Goal: Task Accomplishment & Management: Manage account settings

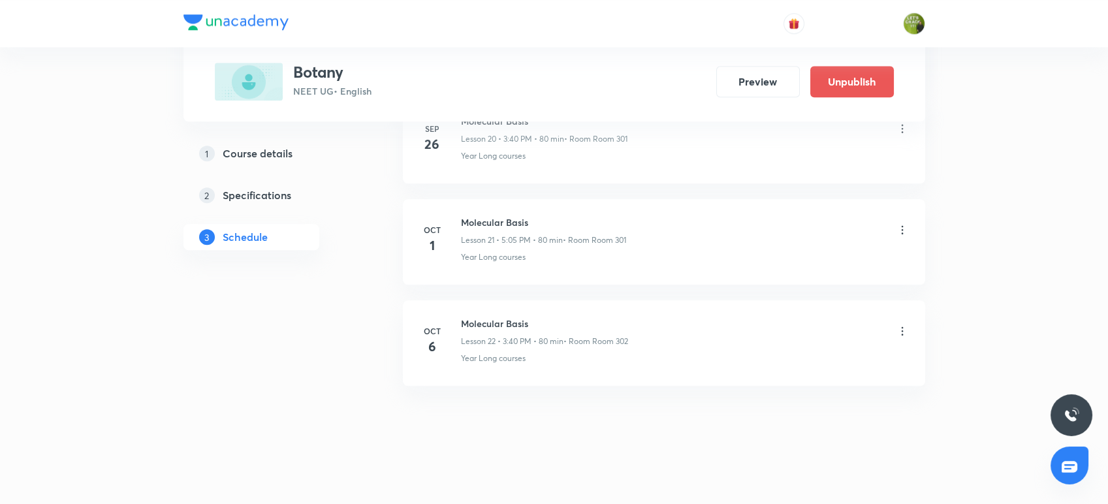
click at [904, 328] on icon at bounding box center [902, 331] width 13 height 13
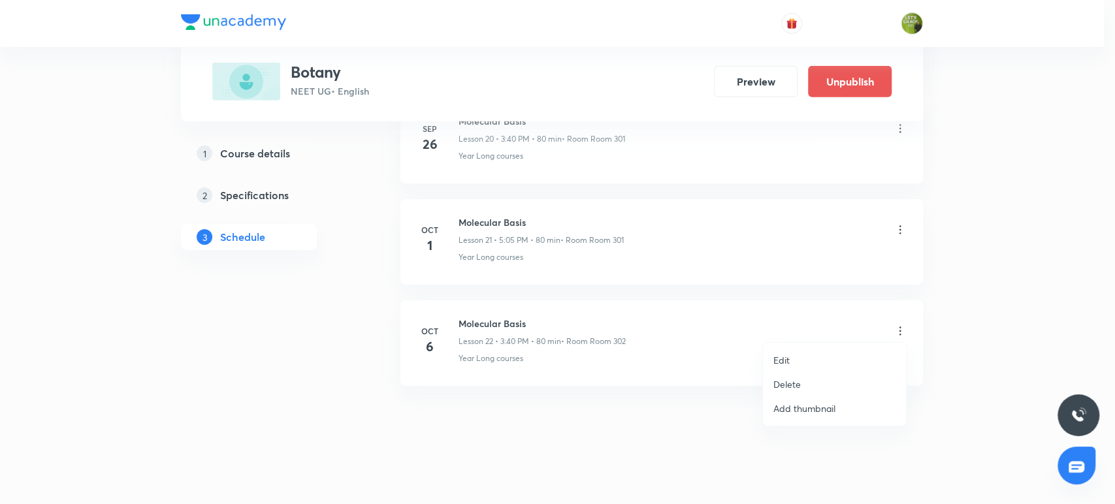
click at [810, 362] on li "Edit" at bounding box center [834, 360] width 143 height 24
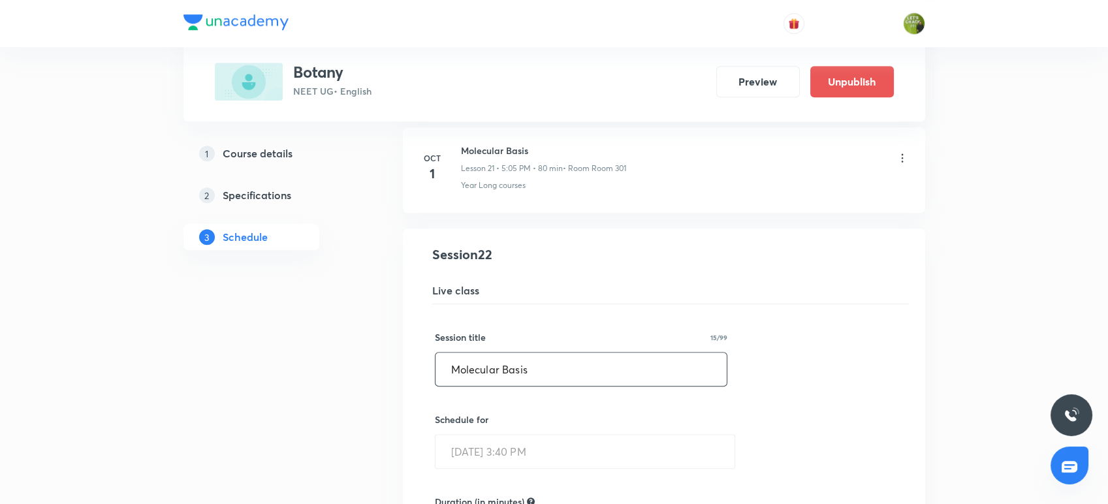
scroll to position [2156, 0]
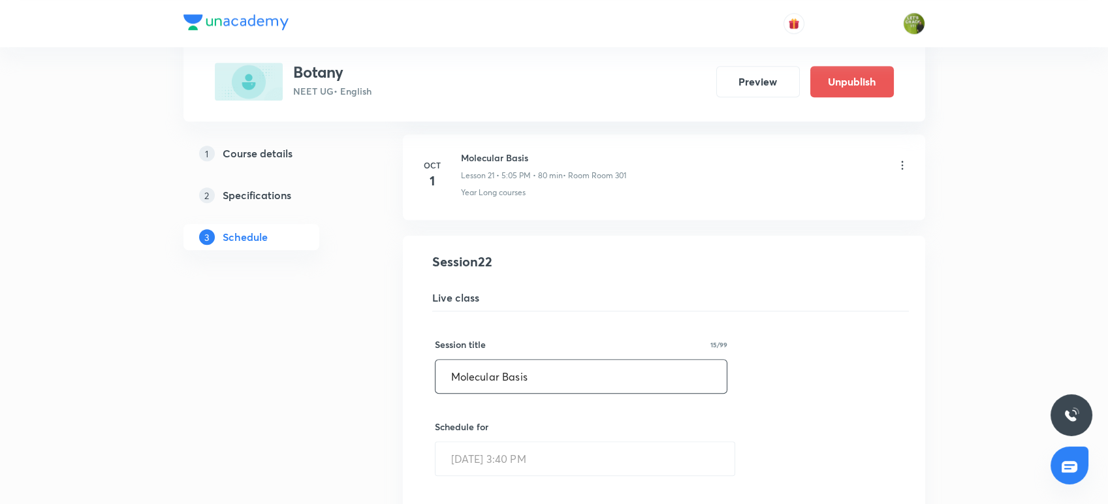
drag, startPoint x: 548, startPoint y: 370, endPoint x: 396, endPoint y: 364, distance: 152.2
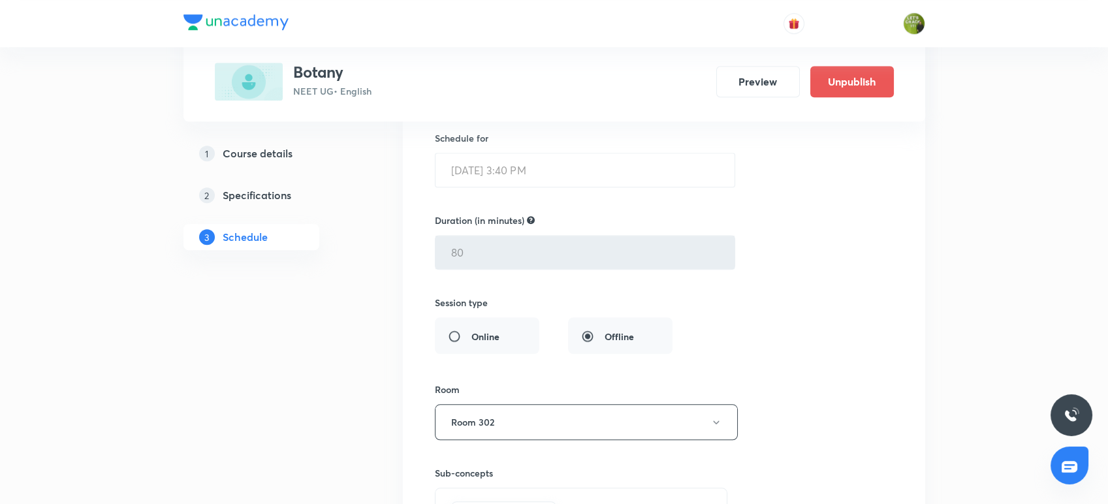
scroll to position [2667, 0]
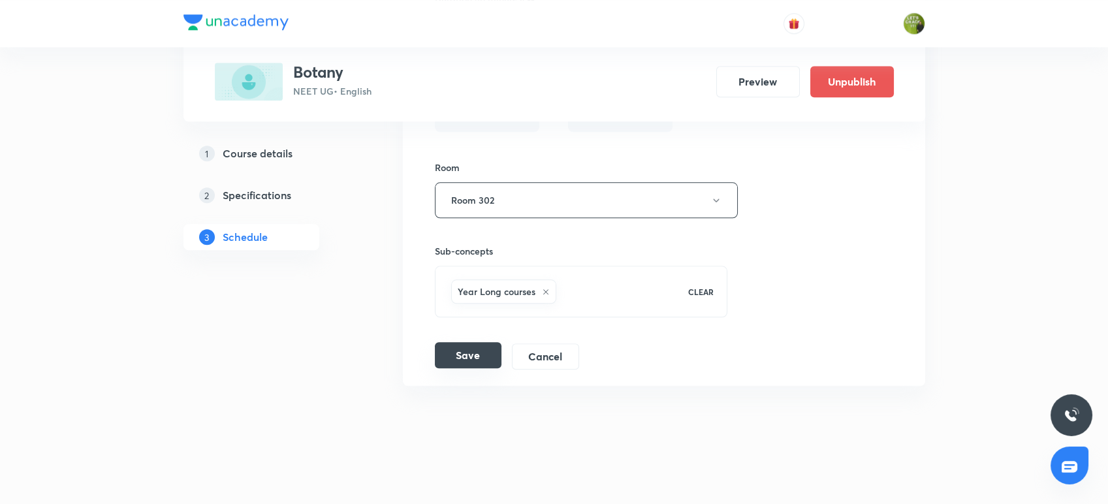
type input "Ecosystem"
click at [464, 358] on button "Save" at bounding box center [468, 355] width 67 height 26
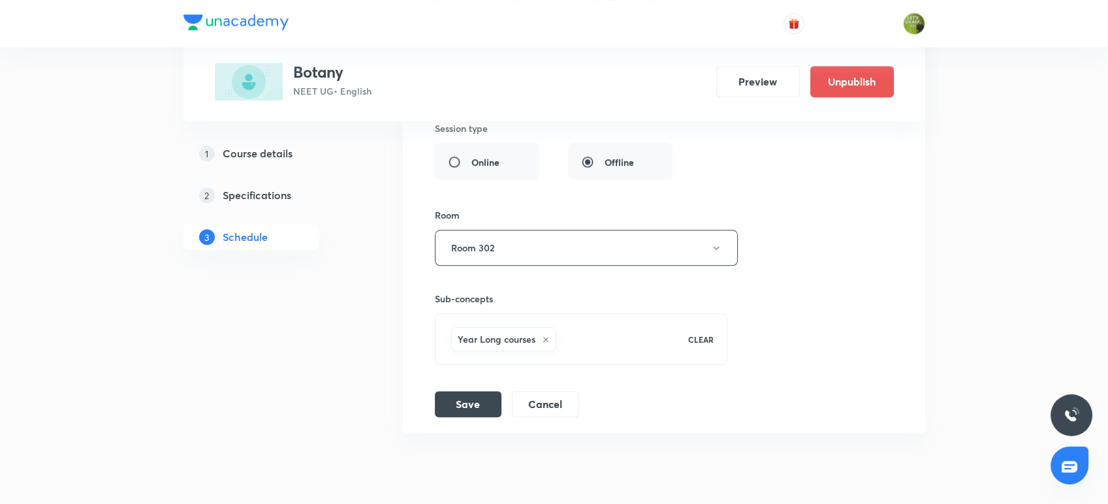
scroll to position [2650, 0]
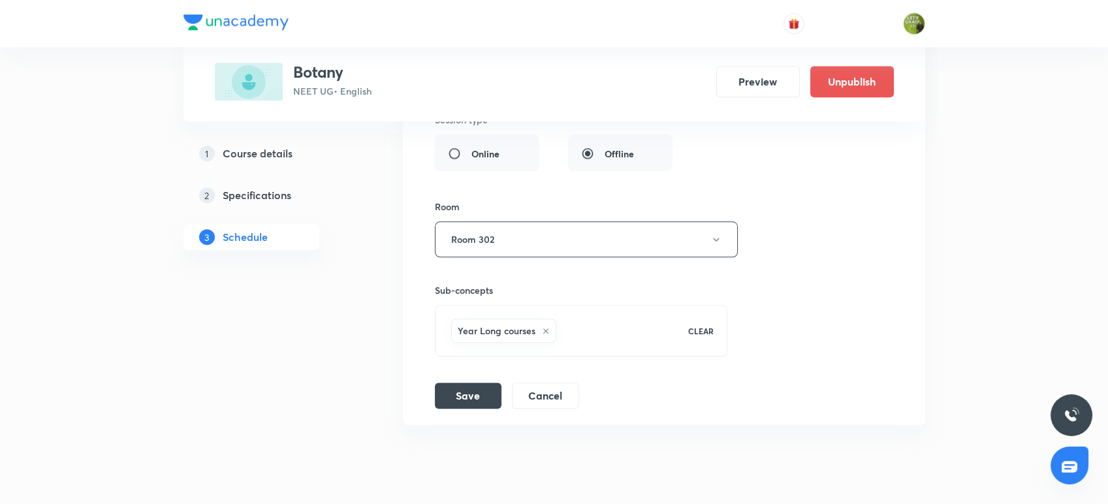
click at [491, 232] on button "Room 302" at bounding box center [586, 239] width 303 height 36
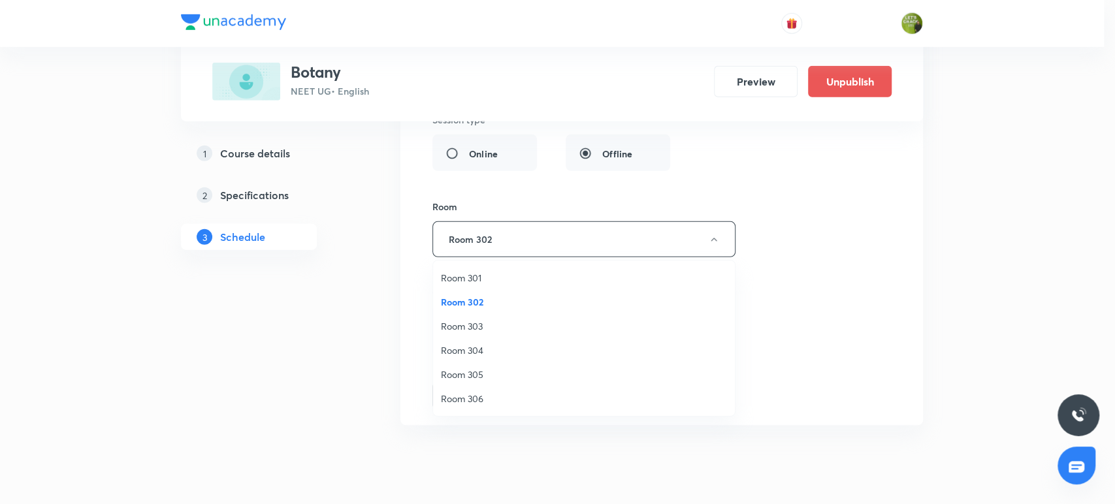
click at [476, 364] on li "Room 305" at bounding box center [584, 374] width 302 height 24
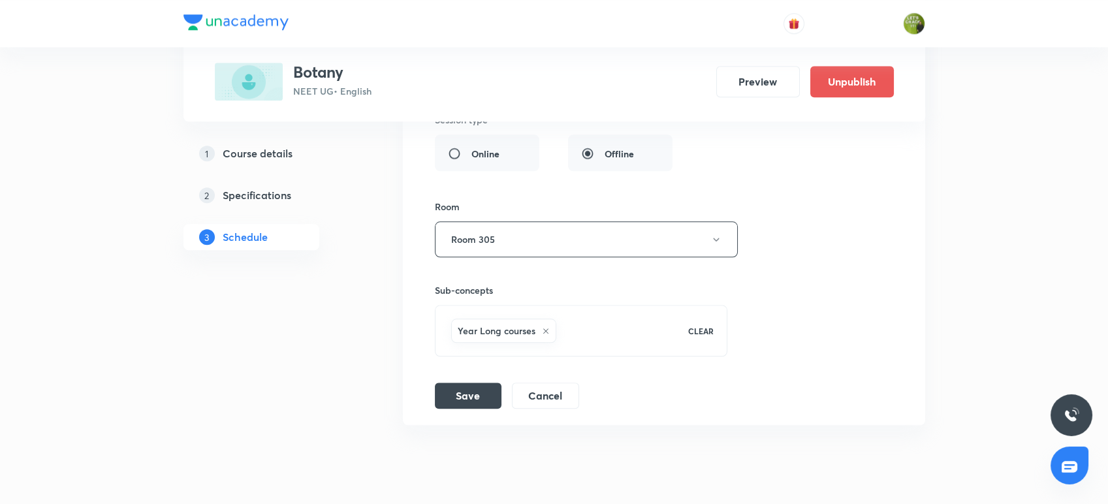
click at [481, 406] on li "Molecular Basis Lesson 22 • Room Room 302 Year Long courses Session 22 Live cla…" at bounding box center [664, 83] width 522 height 683
click at [483, 390] on button "Save" at bounding box center [468, 394] width 67 height 26
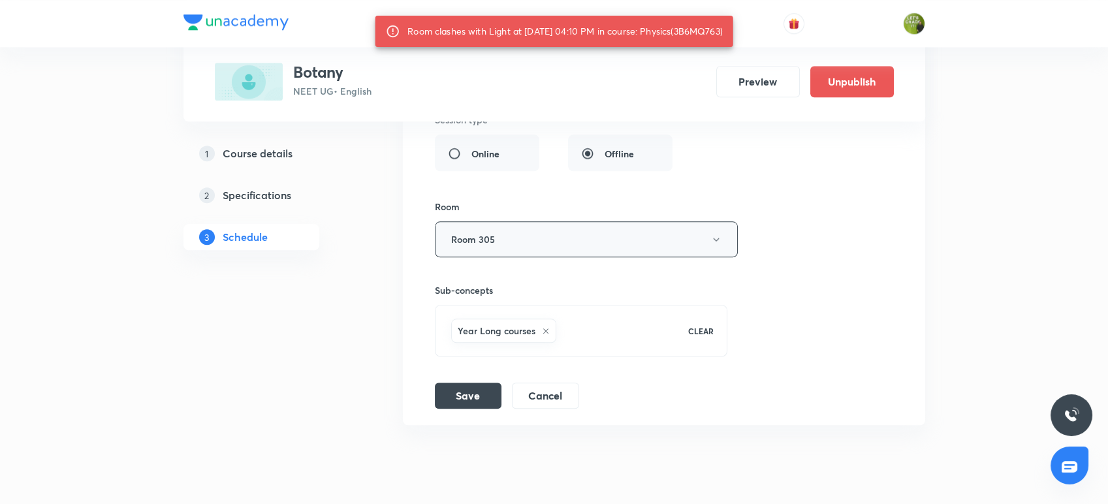
click at [563, 227] on button "Room 305" at bounding box center [586, 239] width 303 height 36
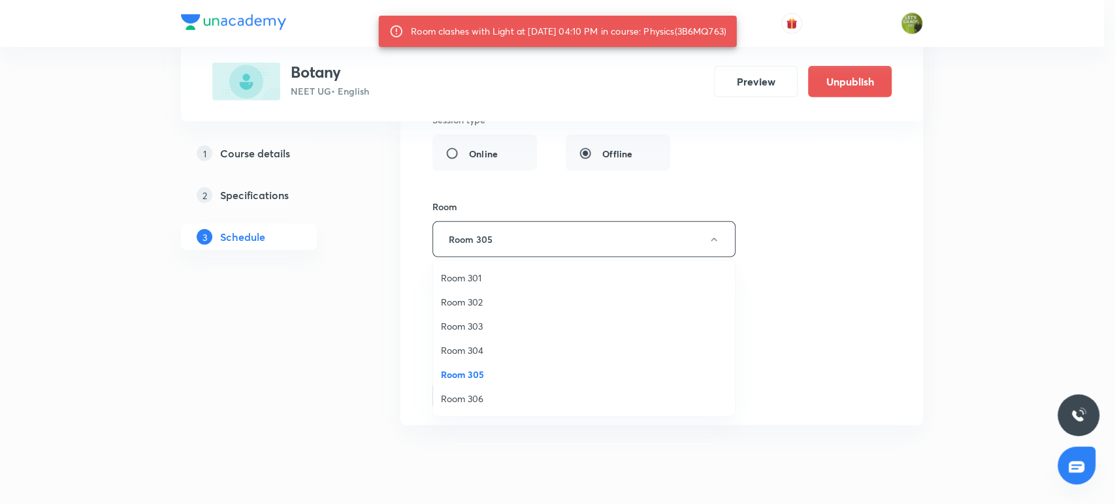
click at [464, 392] on span "Room 306" at bounding box center [584, 399] width 286 height 14
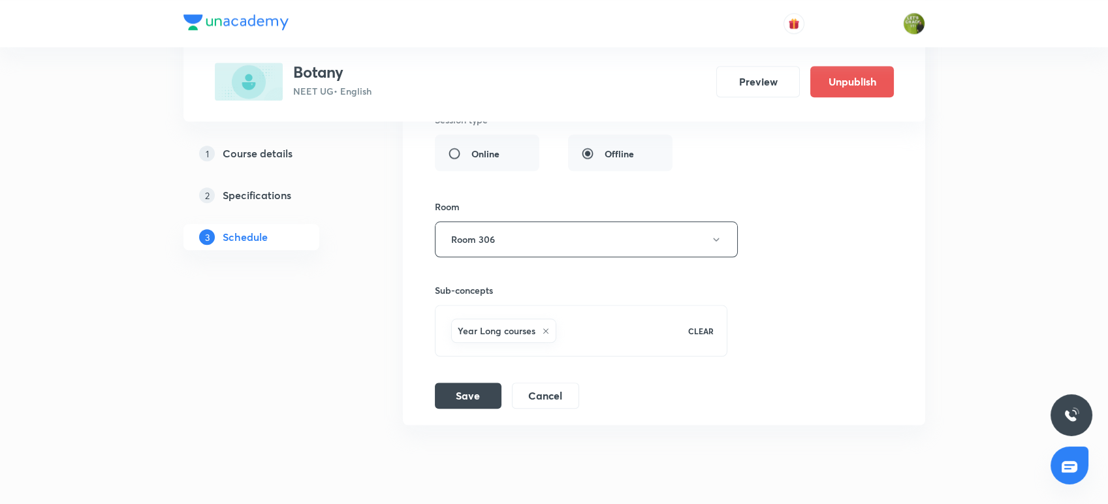
click at [464, 391] on button "Save" at bounding box center [468, 396] width 67 height 26
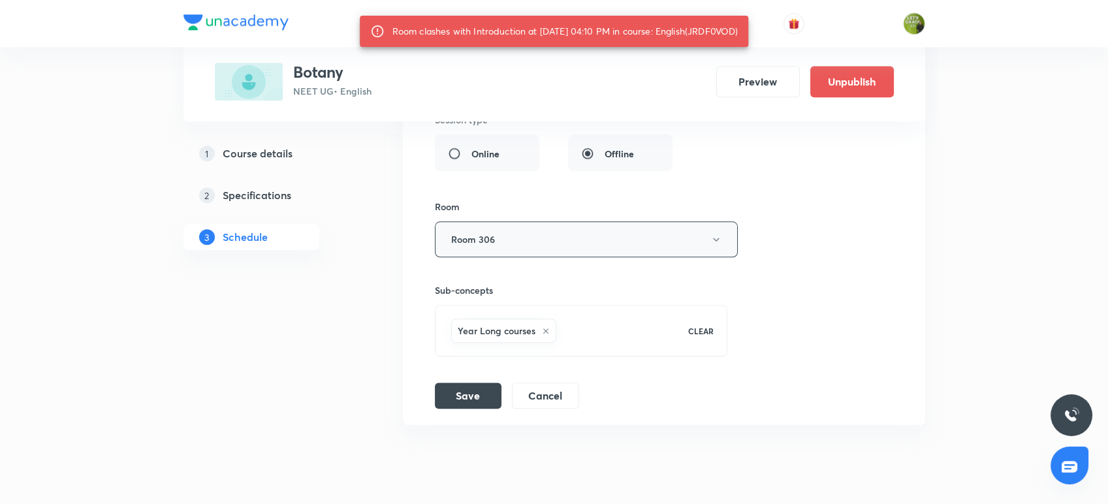
click at [546, 244] on button "Room 306" at bounding box center [586, 239] width 303 height 36
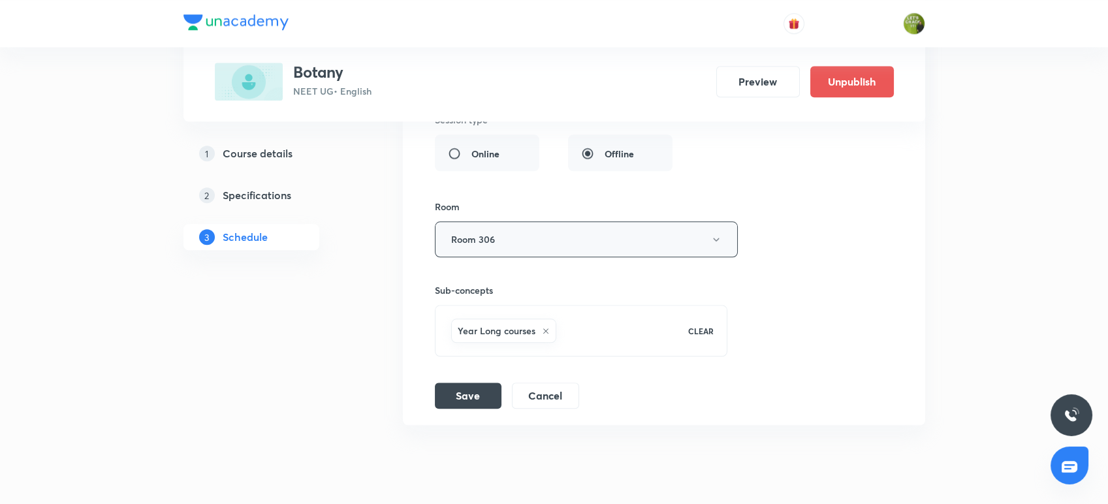
click at [518, 230] on button "Room 306" at bounding box center [586, 239] width 303 height 36
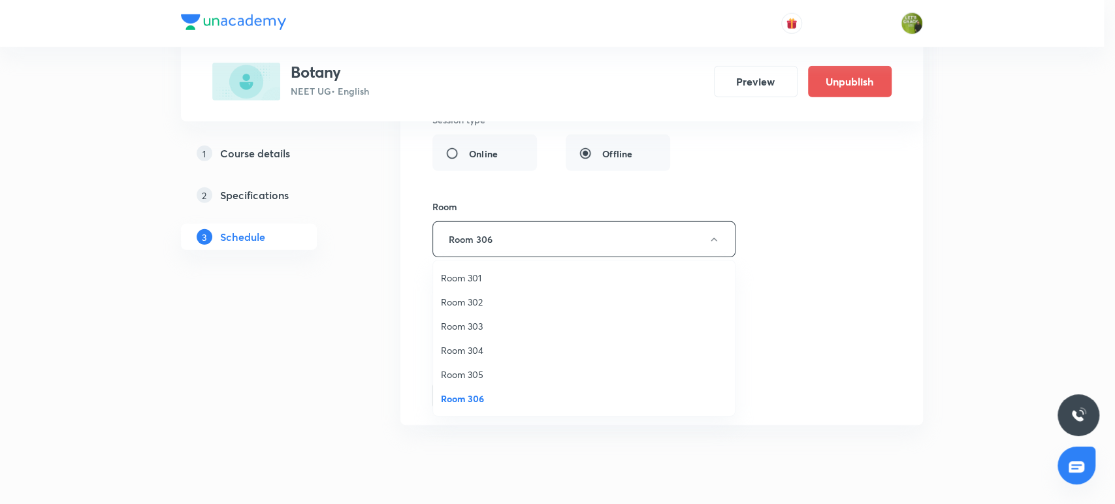
click at [470, 321] on span "Room 303" at bounding box center [584, 326] width 286 height 14
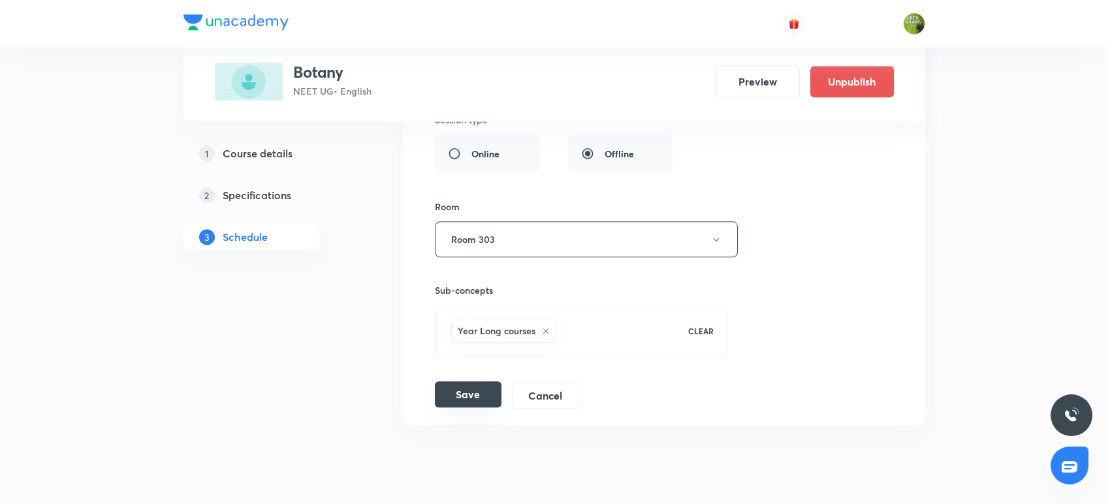
click at [462, 387] on button "Save" at bounding box center [468, 394] width 67 height 26
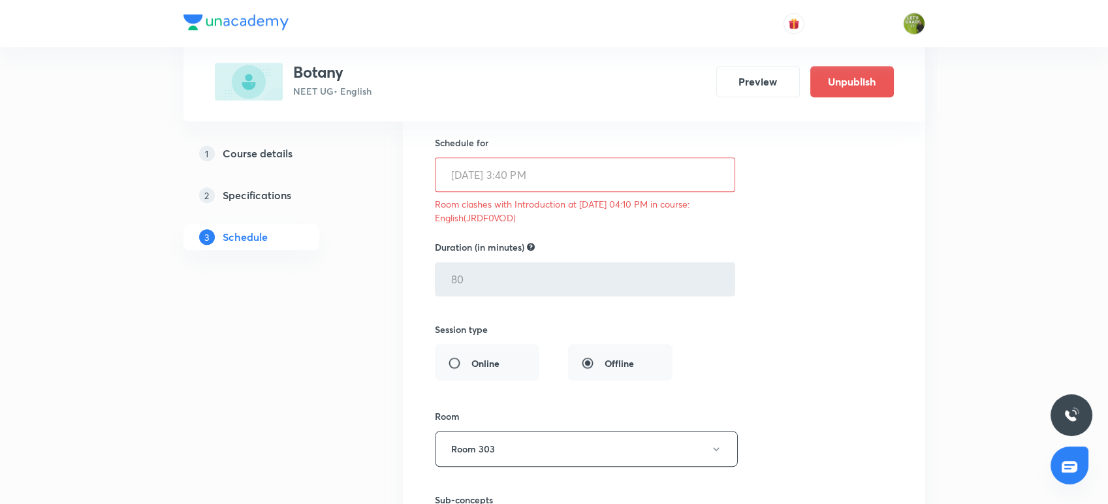
scroll to position [2165, 0]
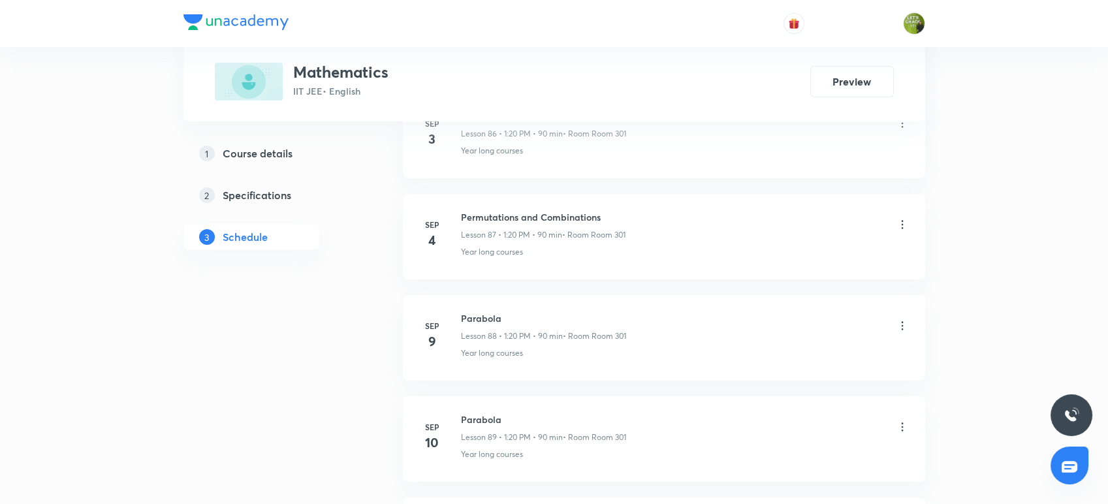
scroll to position [9450, 0]
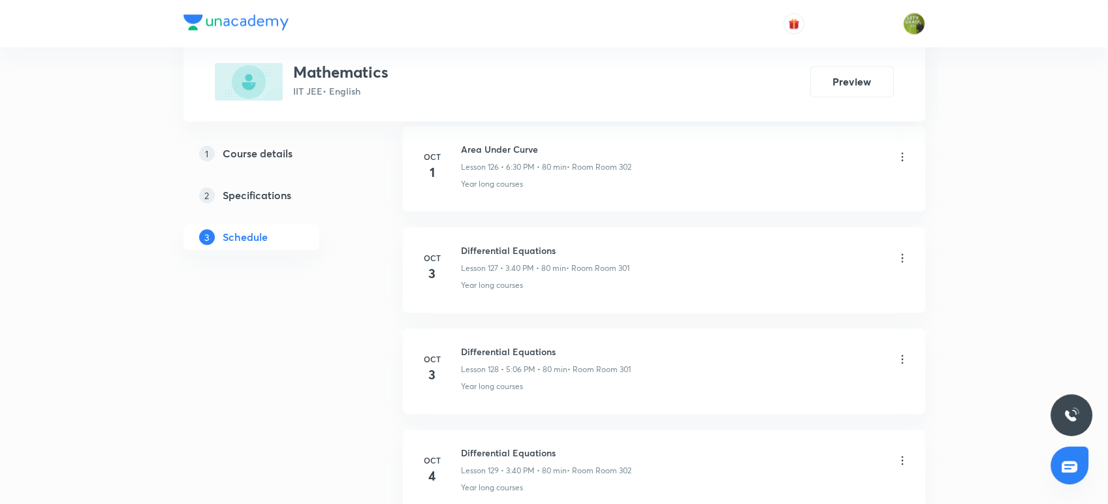
scroll to position [13679, 0]
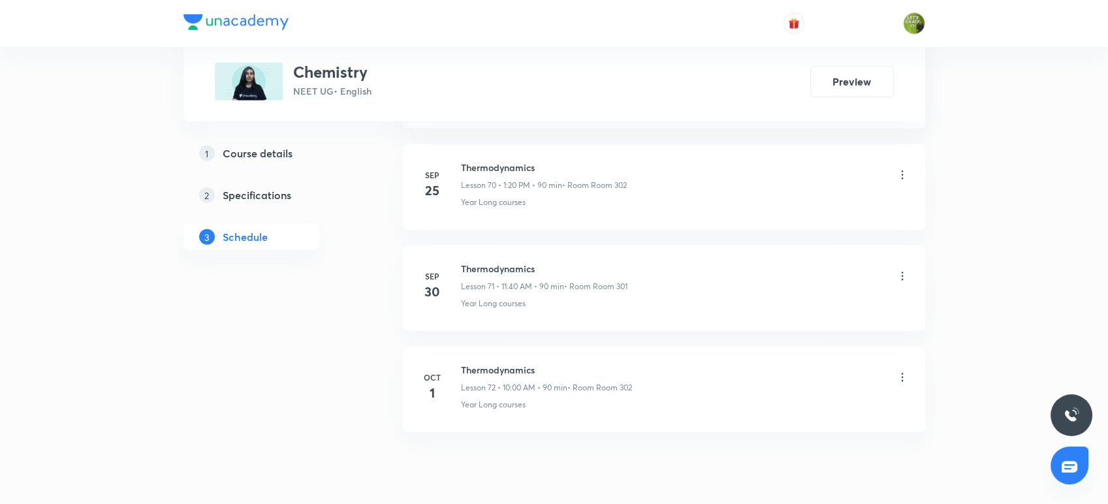
scroll to position [7817, 0]
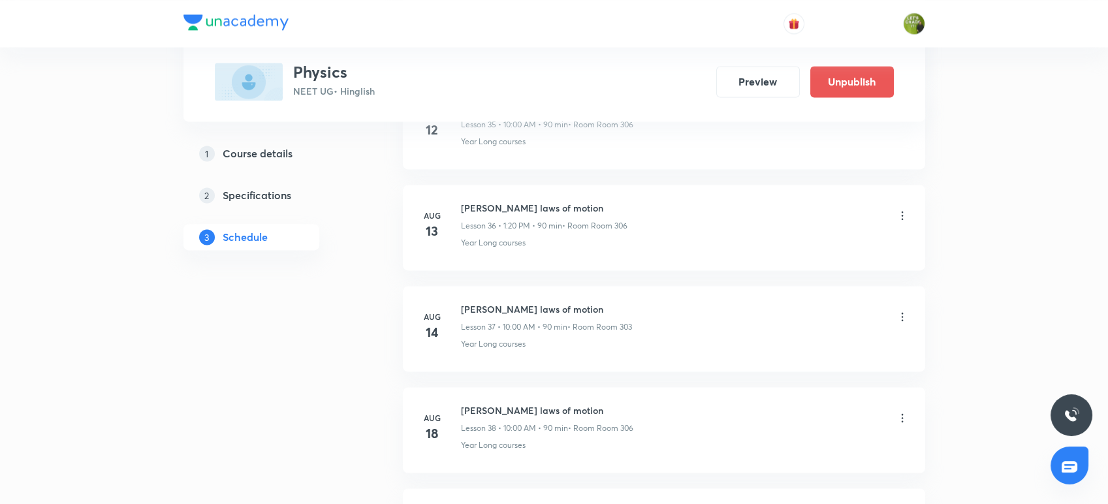
scroll to position [4293, 0]
